Goal: Task Accomplishment & Management: Manage account settings

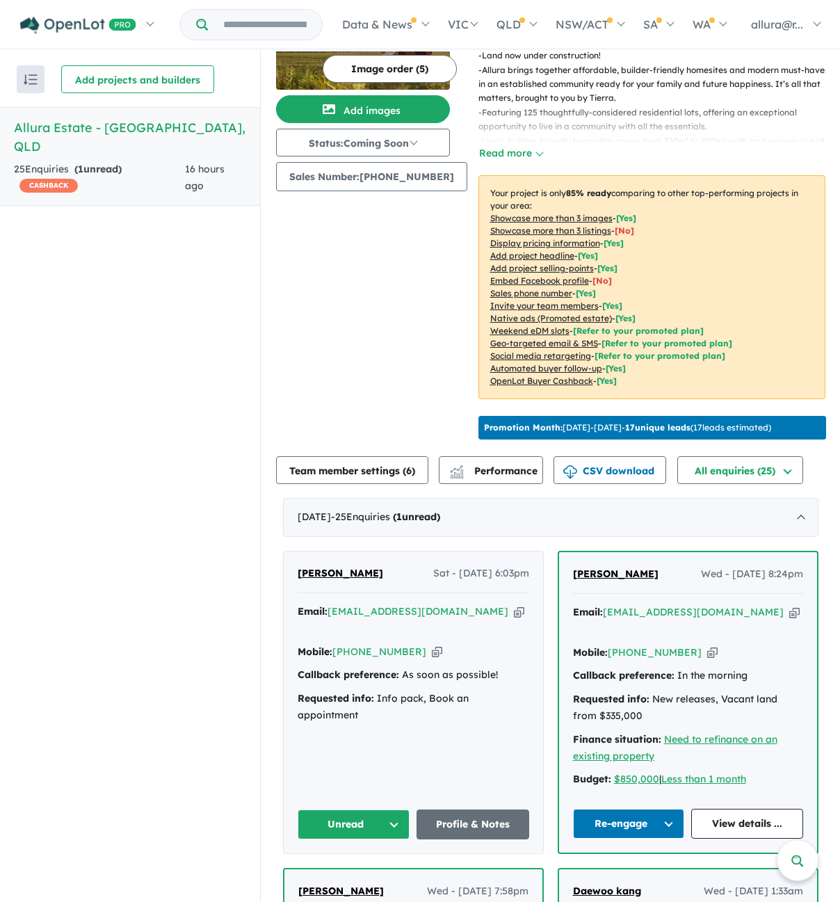
scroll to position [139, 0]
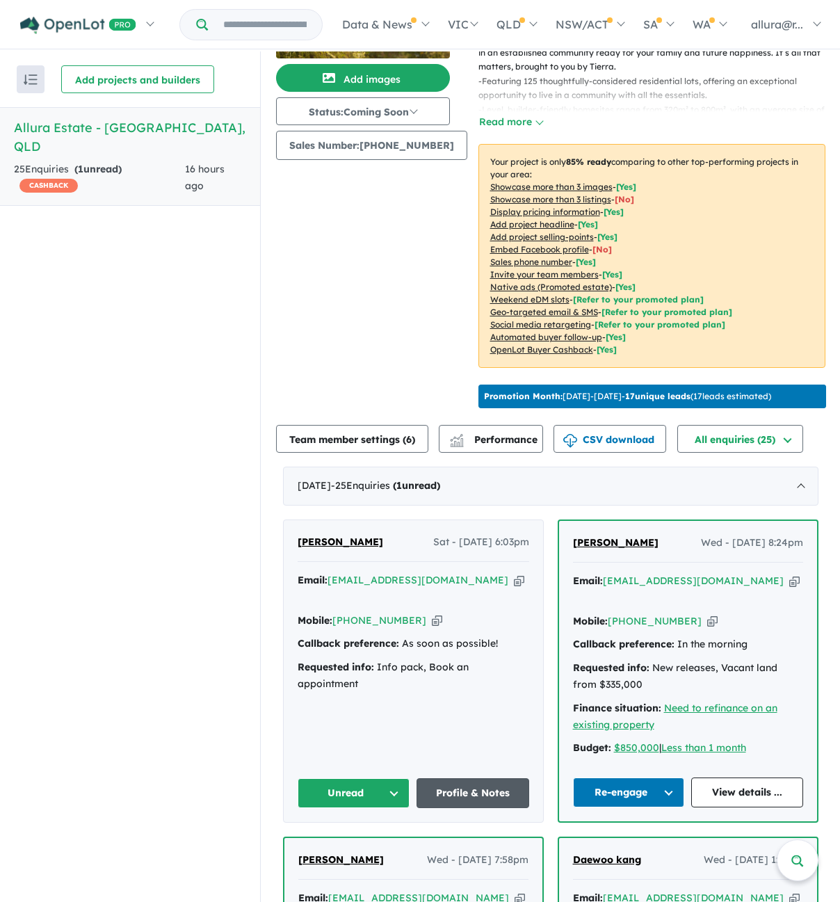
click at [464, 788] on link "Profile & Notes" at bounding box center [473, 793] width 113 height 30
click at [370, 783] on button "Unread" at bounding box center [354, 793] width 113 height 30
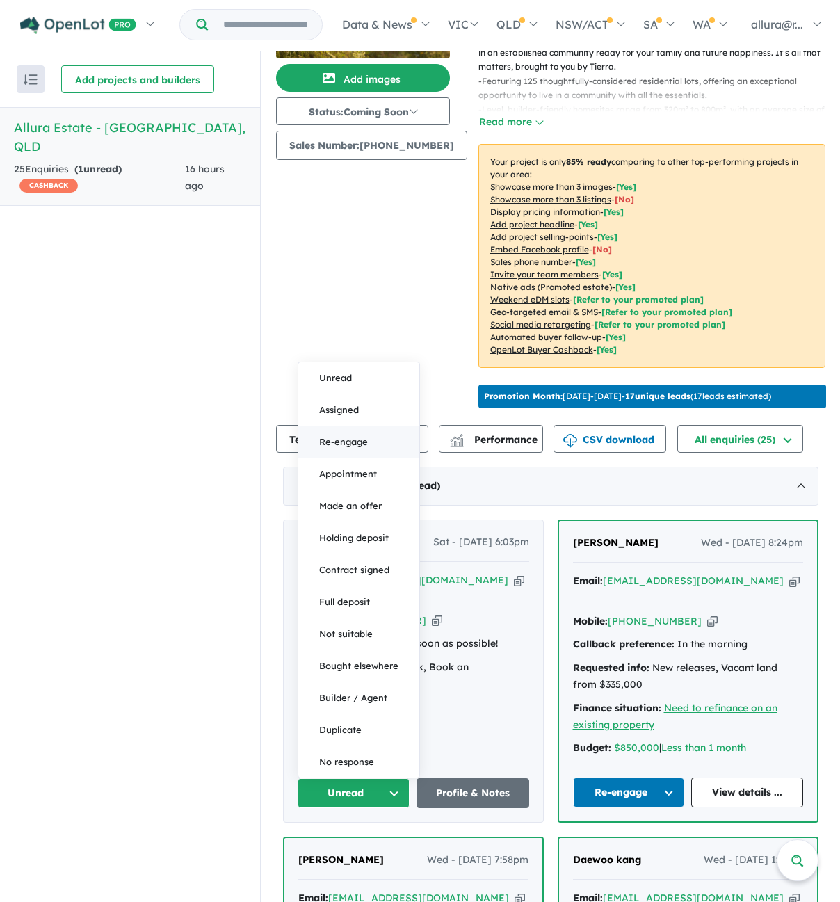
click at [348, 438] on button "Re-engage" at bounding box center [358, 442] width 121 height 32
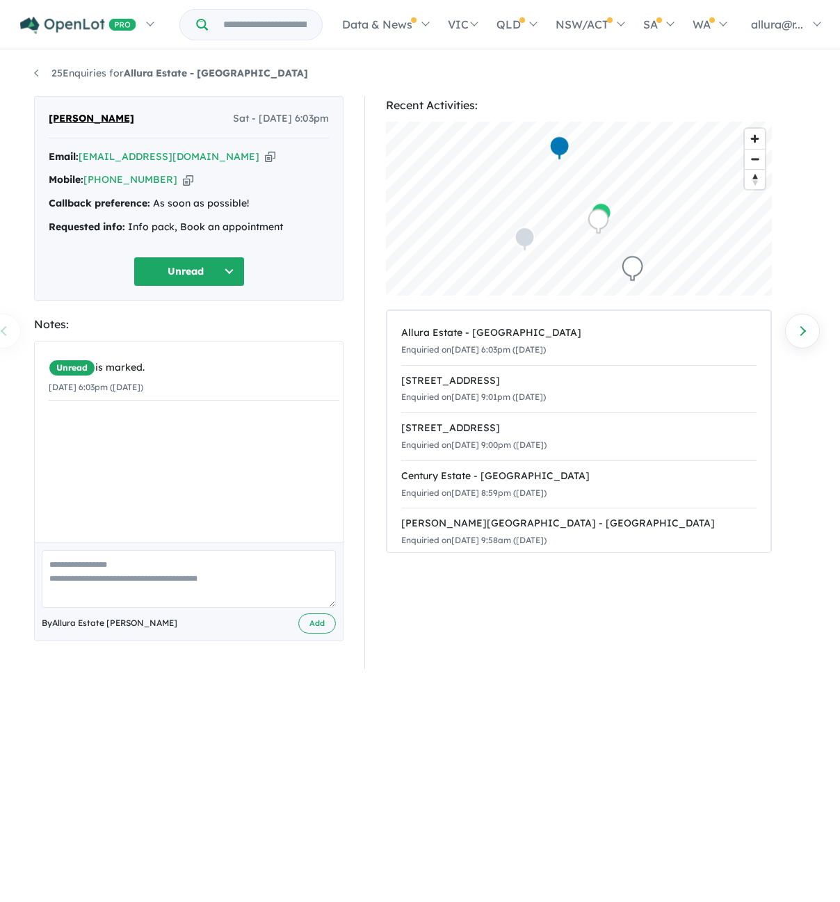
click at [181, 268] on button "Unread" at bounding box center [189, 272] width 111 height 30
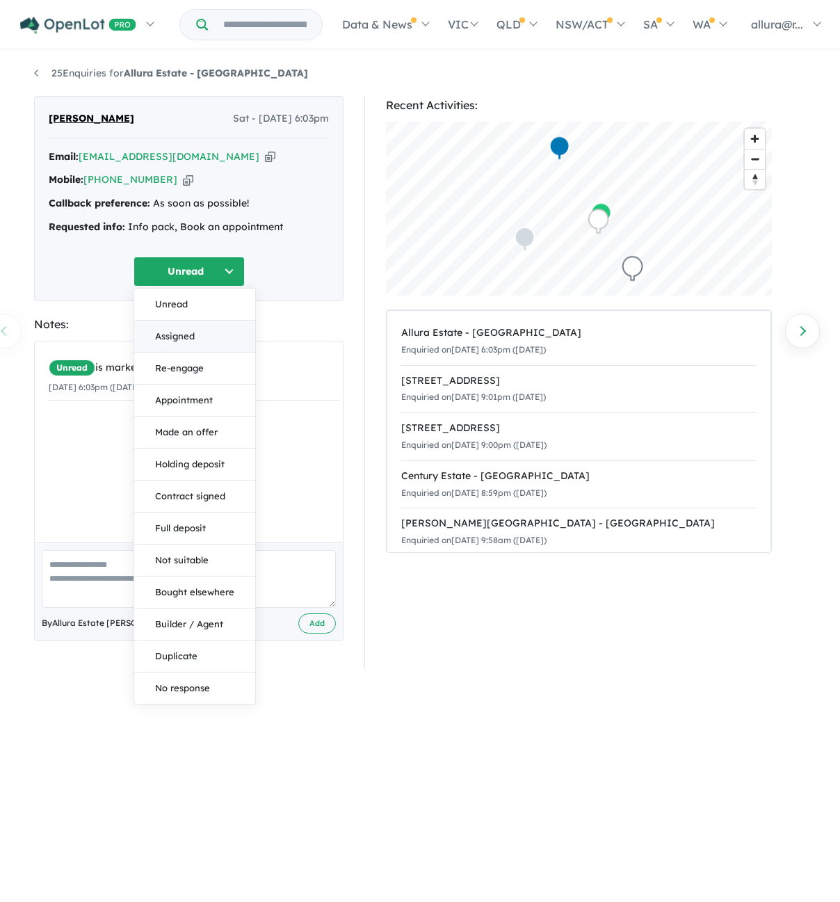
click at [197, 338] on button "Assigned" at bounding box center [194, 337] width 121 height 32
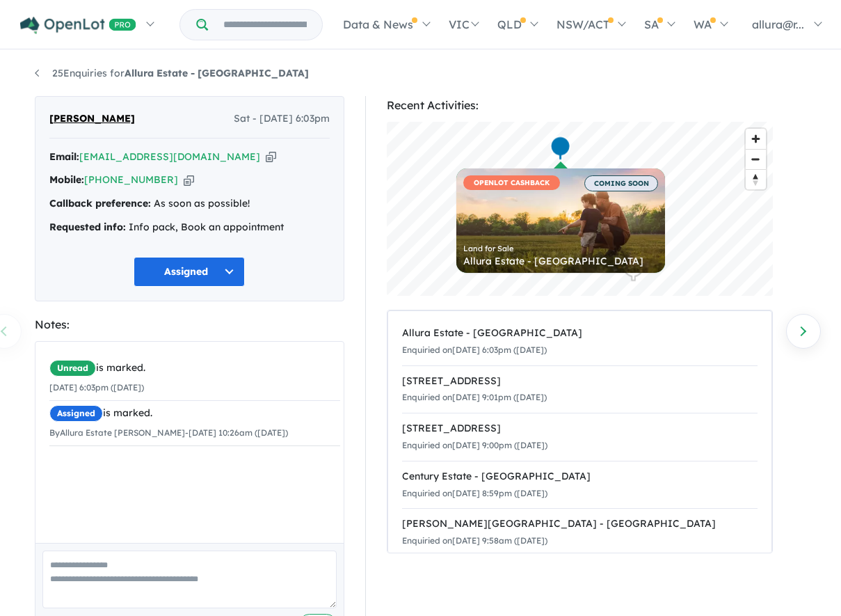
click at [193, 268] on button "Assigned" at bounding box center [189, 272] width 111 height 30
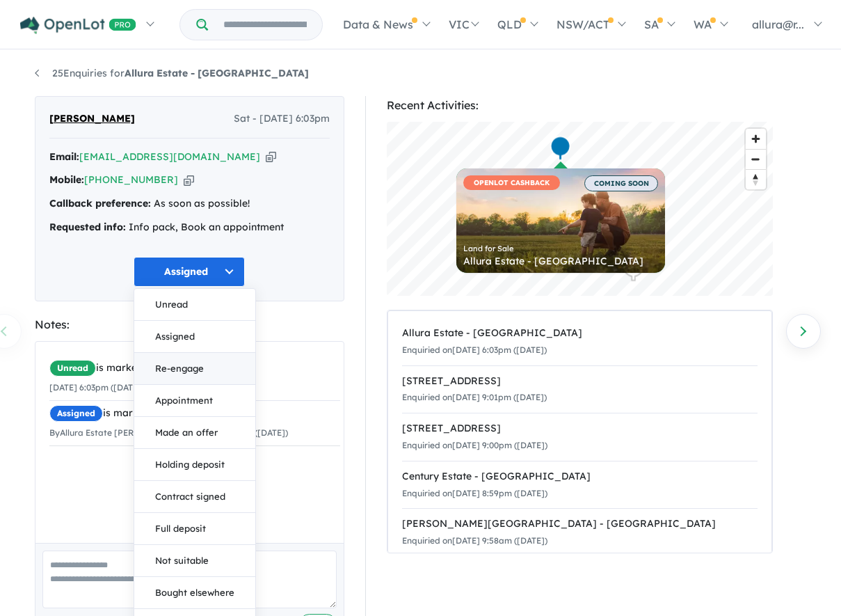
click at [199, 367] on button "Re-engage" at bounding box center [194, 369] width 121 height 32
